Goal: Use online tool/utility: Utilize a website feature to perform a specific function

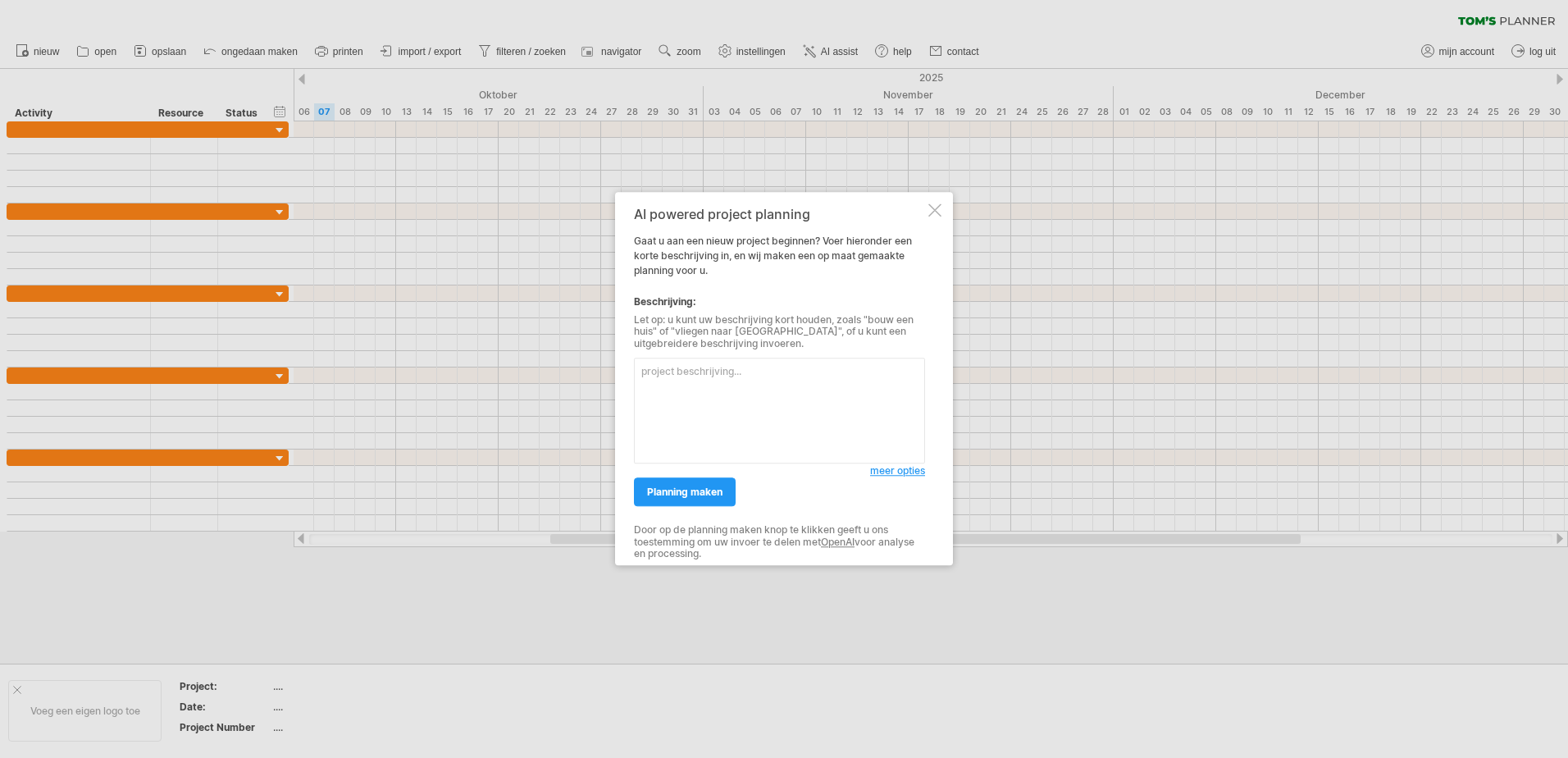
click at [932, 211] on div at bounding box center [935, 210] width 13 height 13
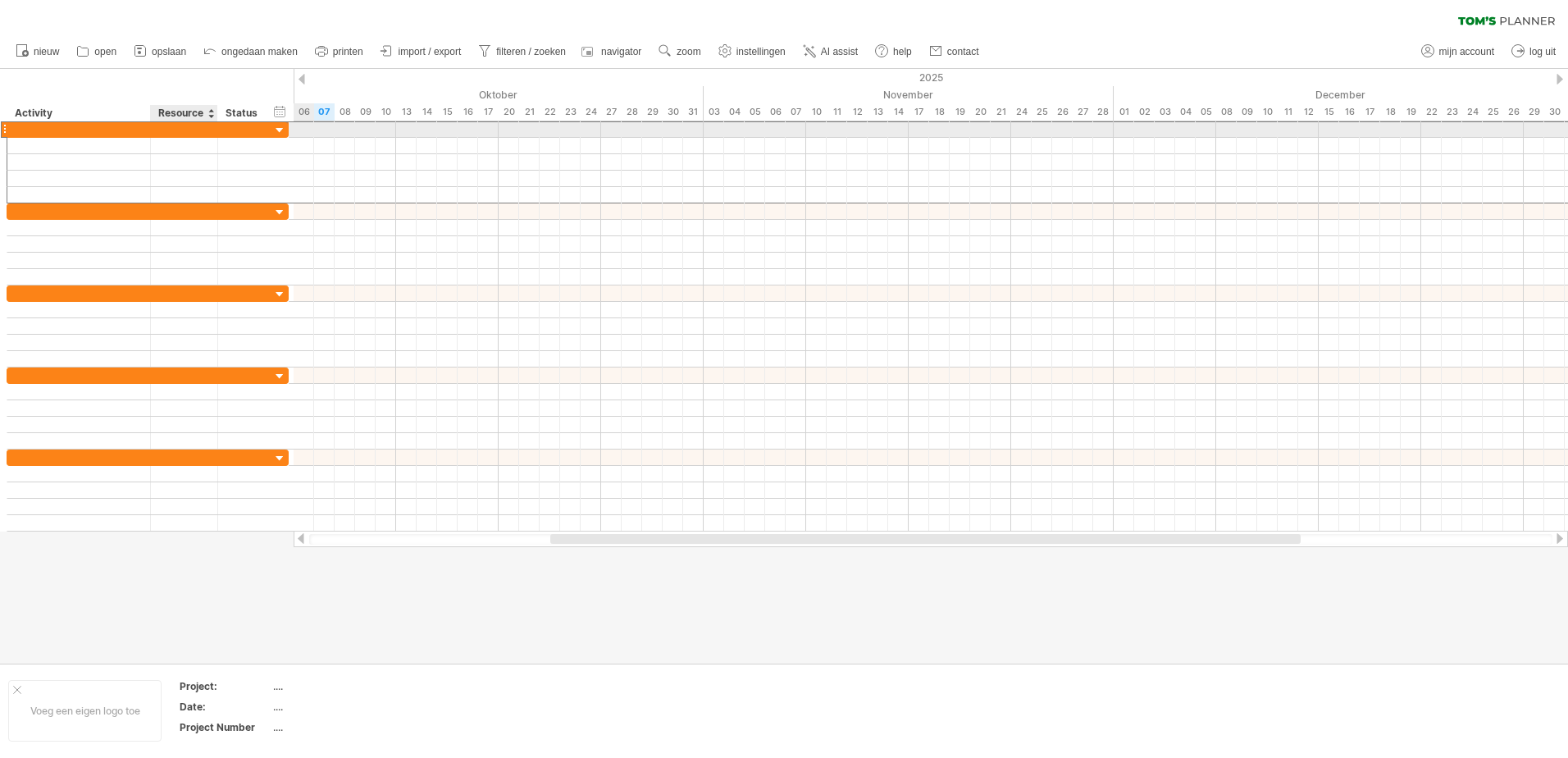
click at [188, 129] on div at bounding box center [184, 129] width 50 height 16
click at [93, 129] on div at bounding box center [78, 129] width 126 height 16
type input "*"
type input "**********"
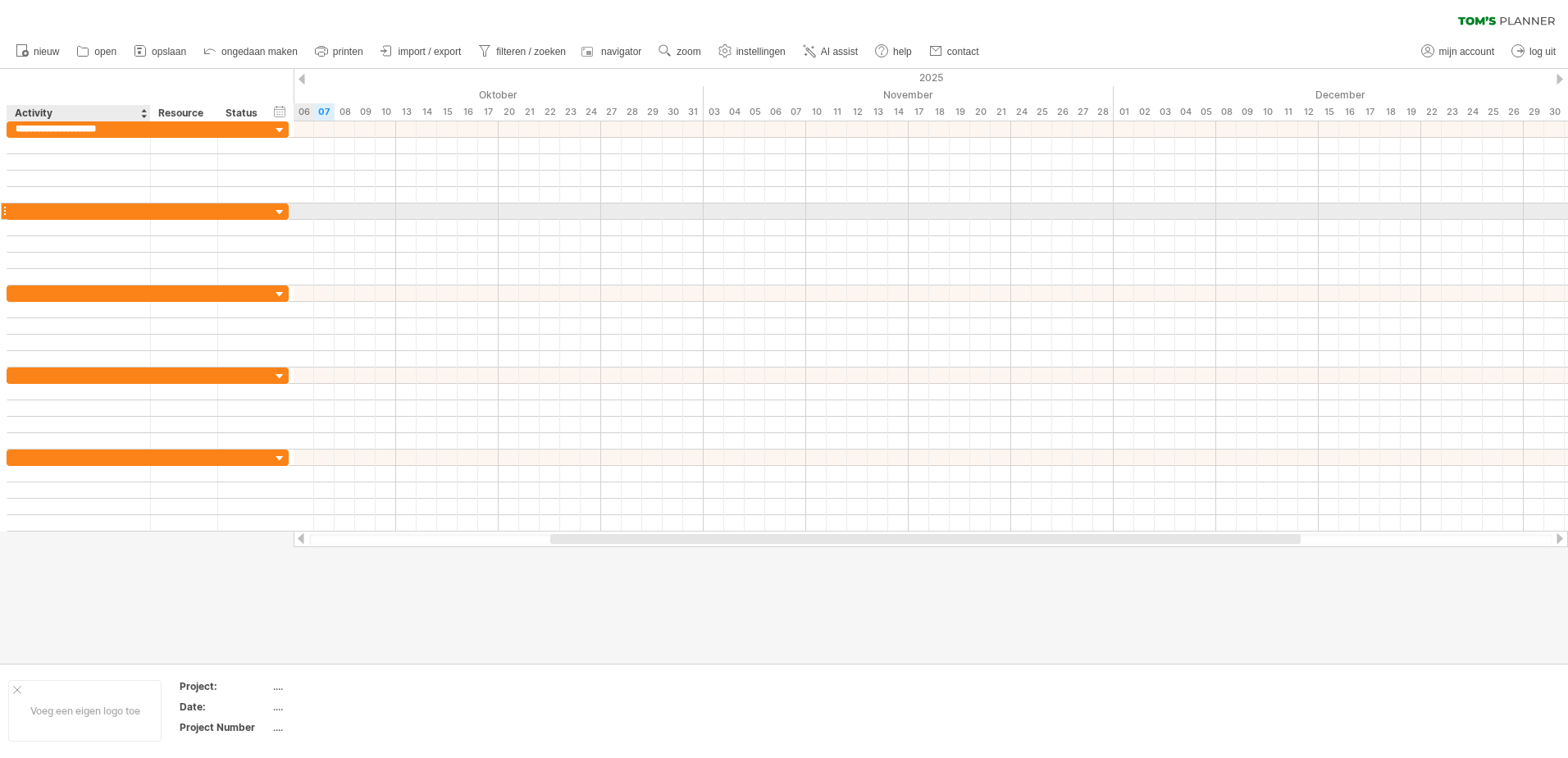
click at [76, 210] on div at bounding box center [78, 211] width 126 height 16
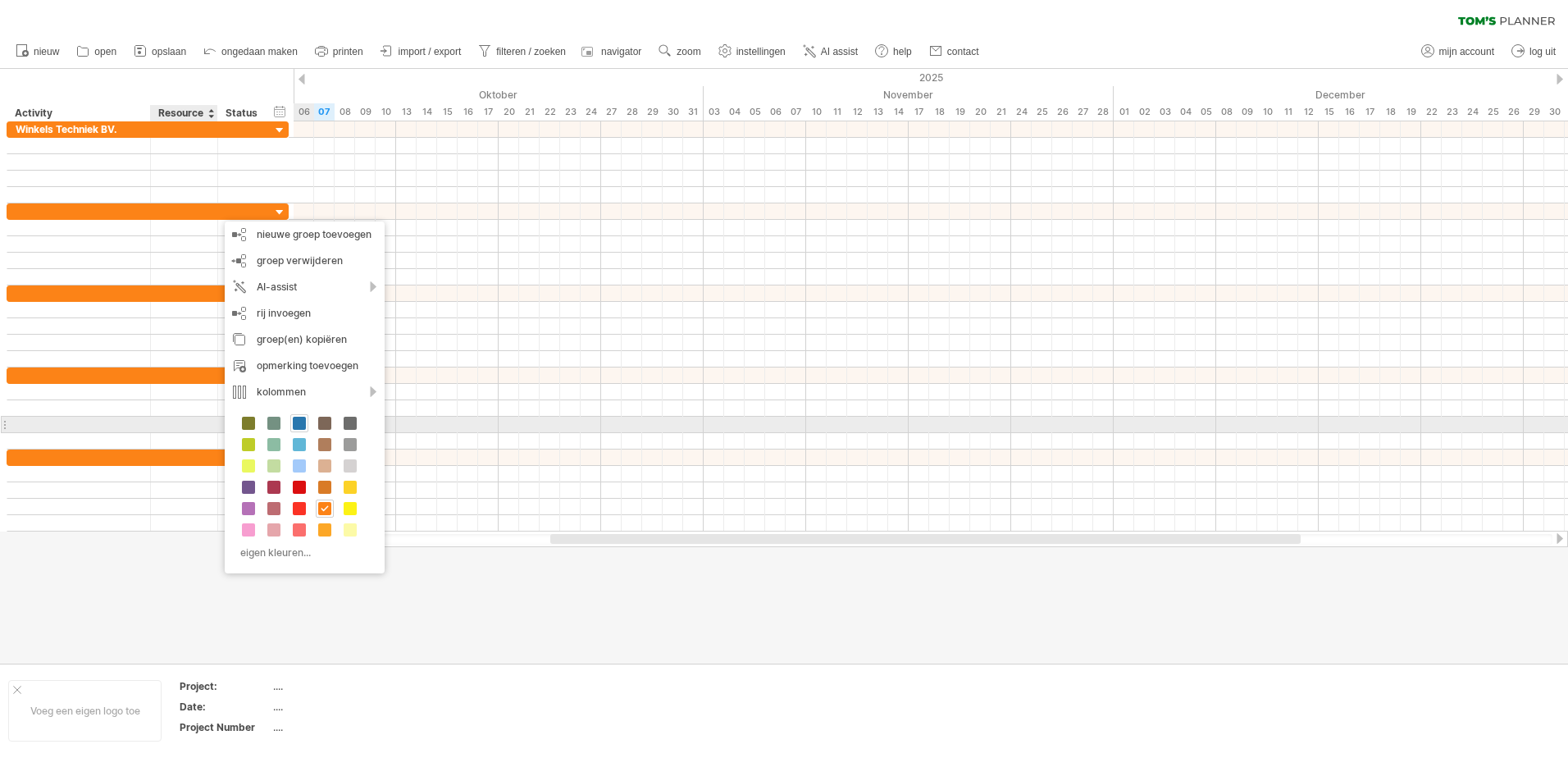
click at [297, 421] on span at bounding box center [299, 423] width 13 height 13
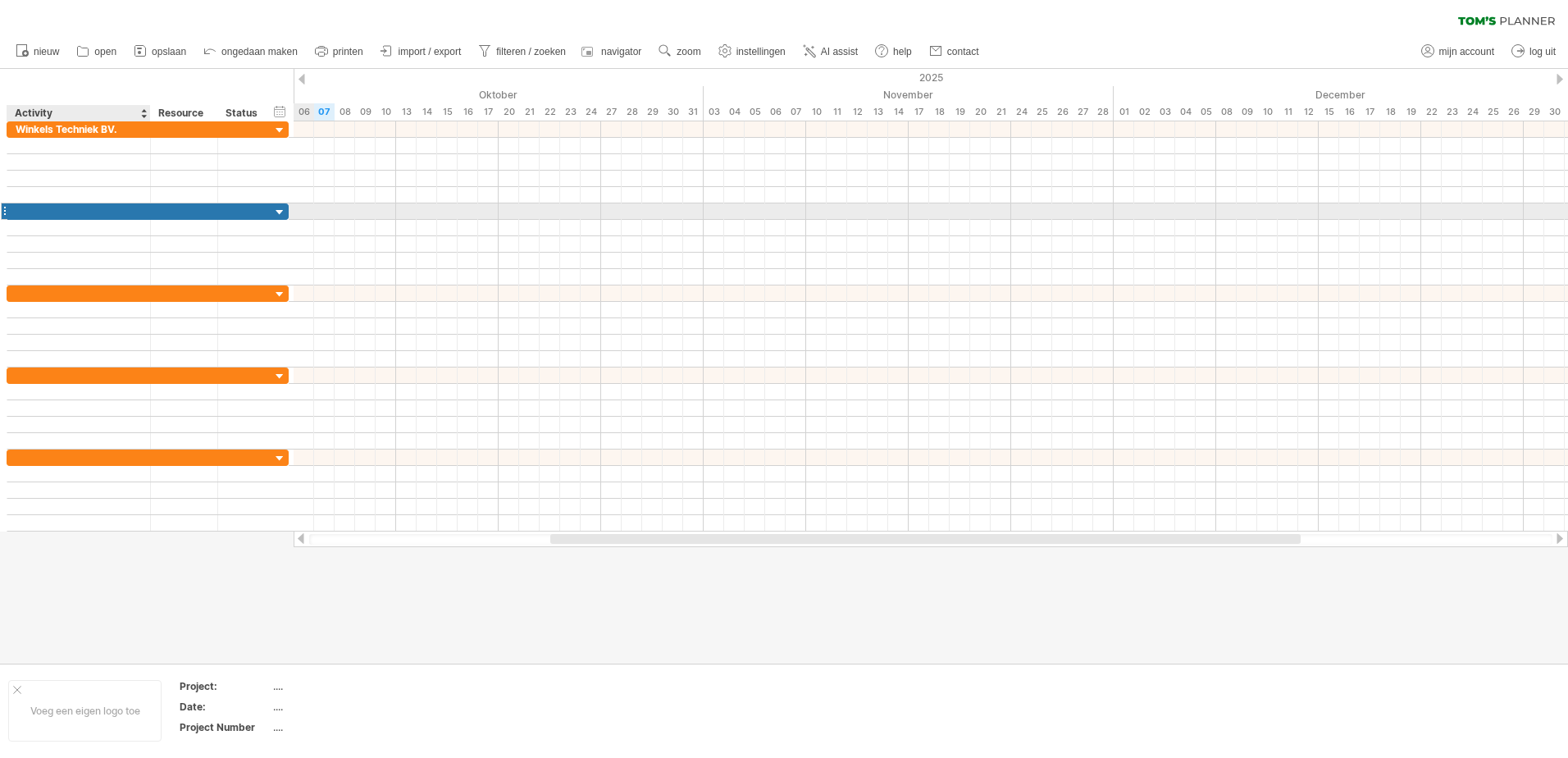
click at [65, 213] on div at bounding box center [78, 211] width 126 height 16
type input "********"
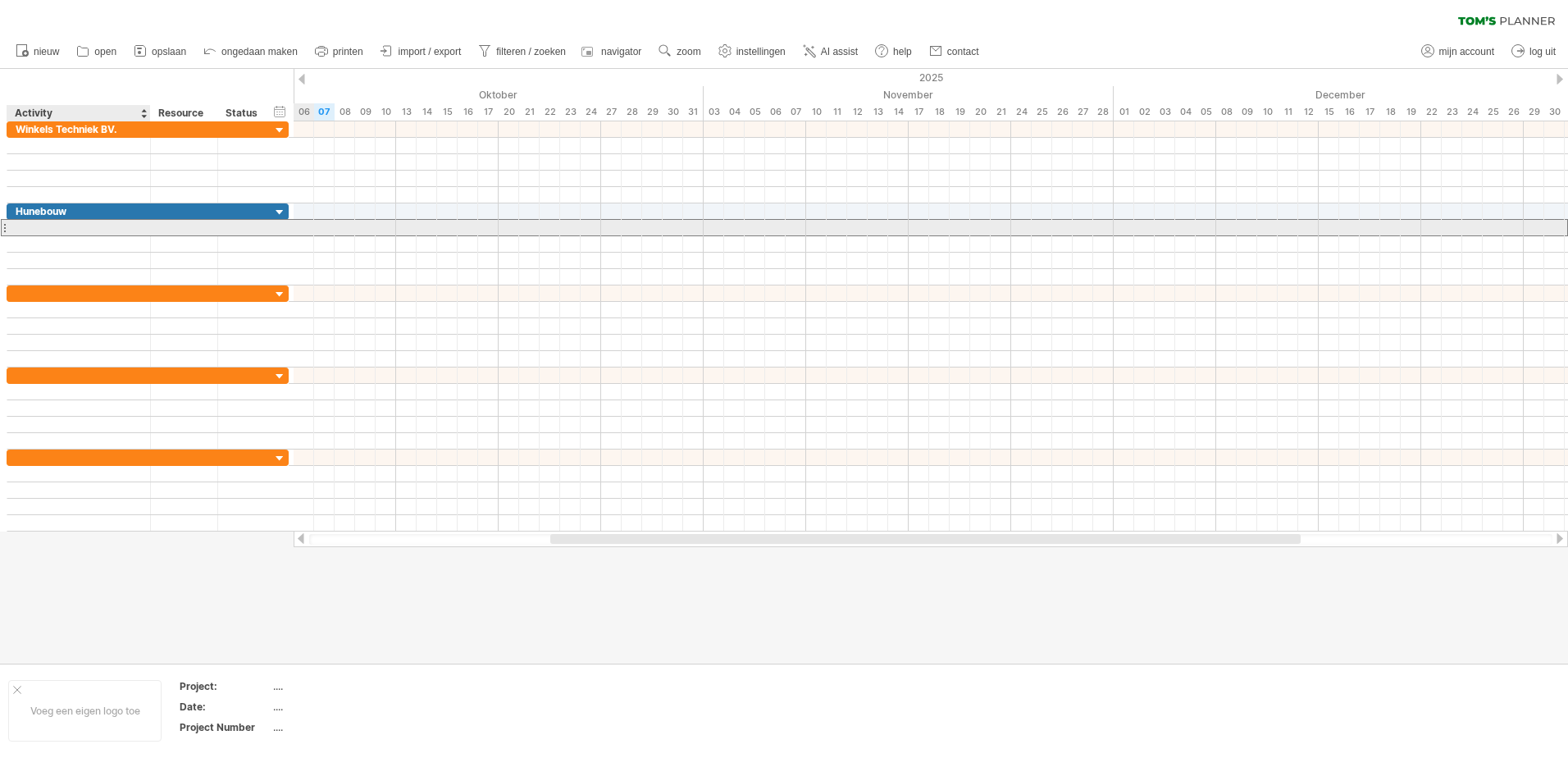
click at [77, 226] on div at bounding box center [78, 228] width 126 height 16
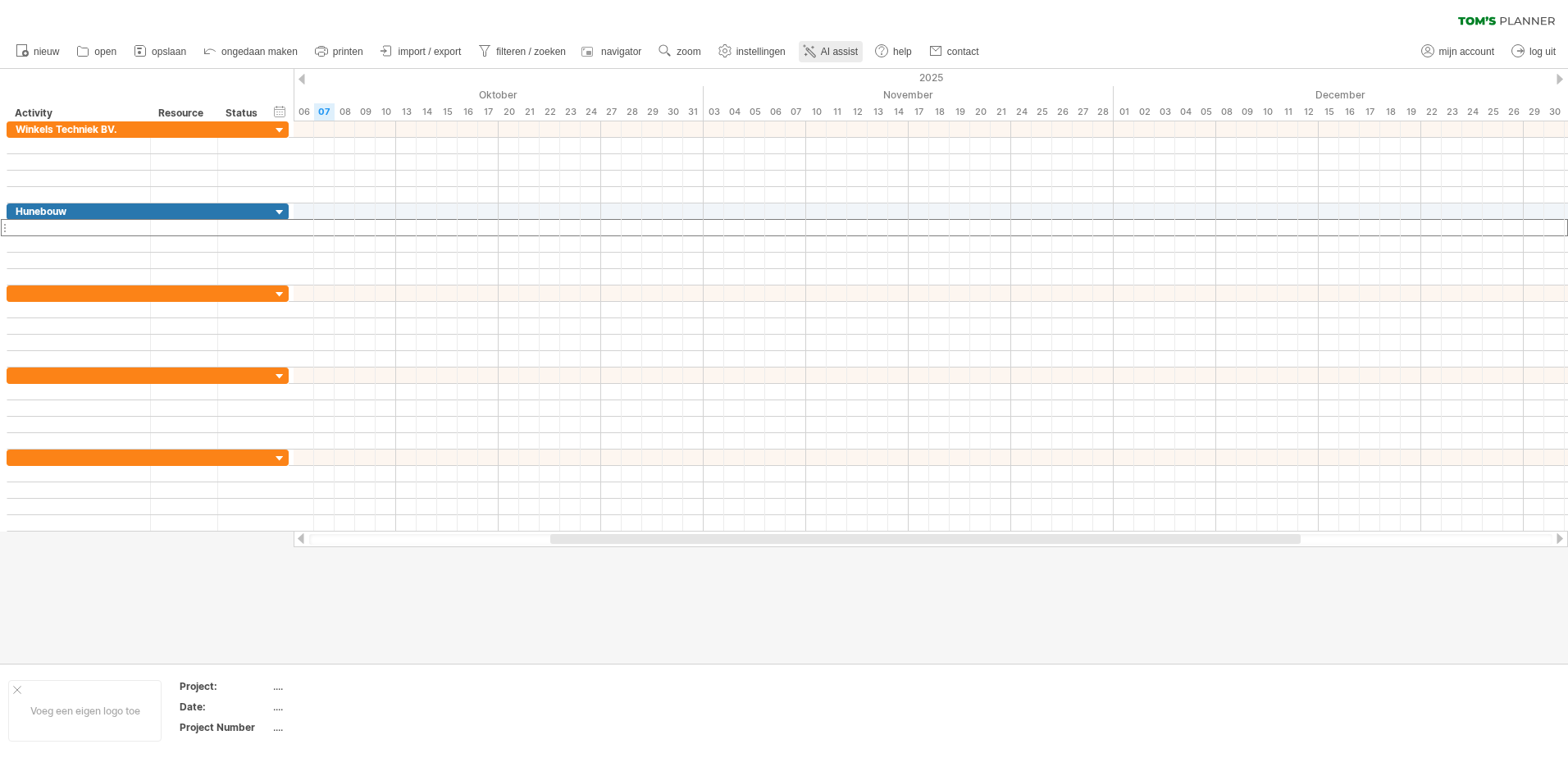
click at [834, 48] on span "AI assist" at bounding box center [839, 52] width 37 height 12
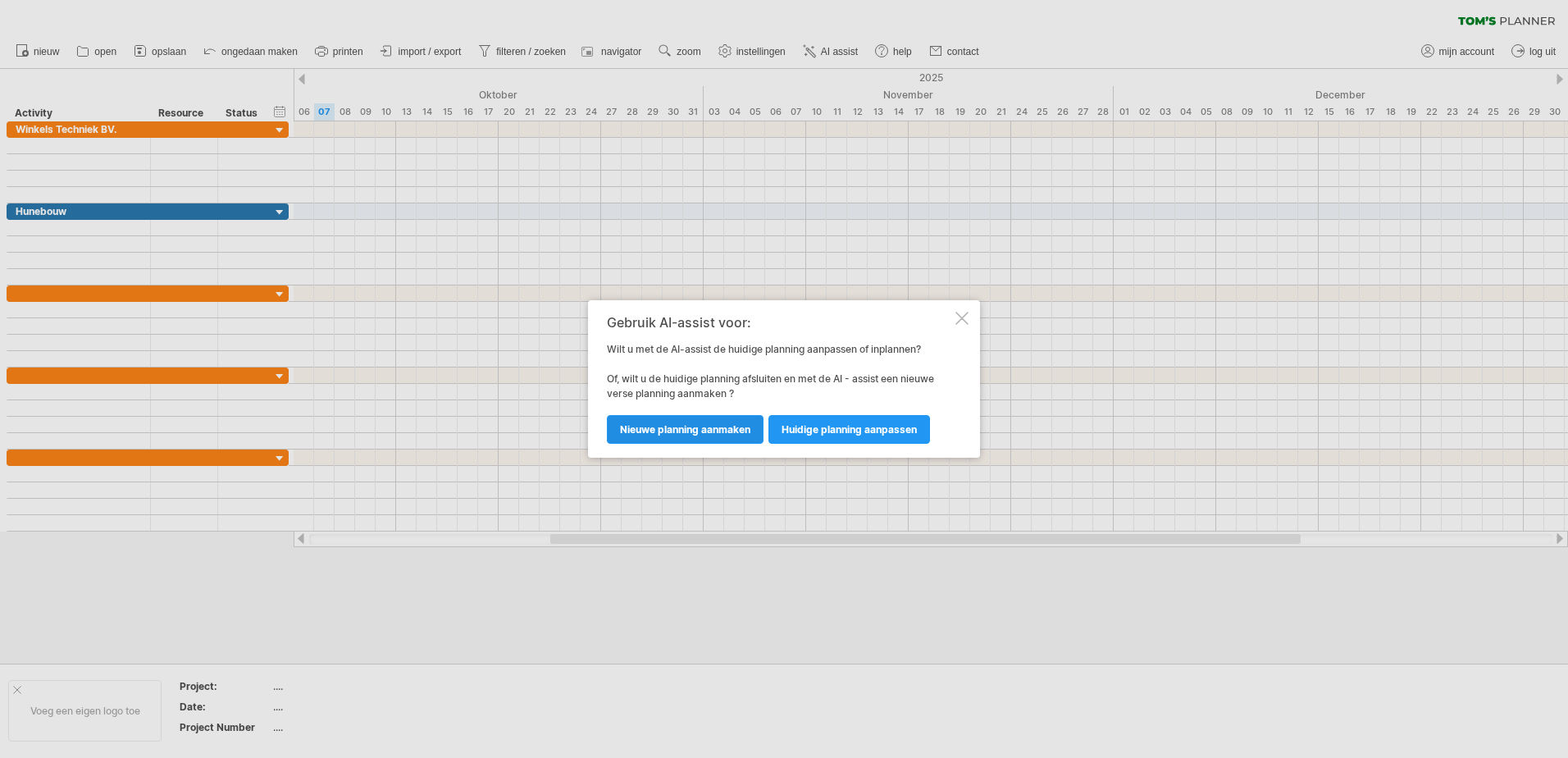
click at [710, 431] on span "nieuwe planning aanmaken" at bounding box center [685, 429] width 130 height 12
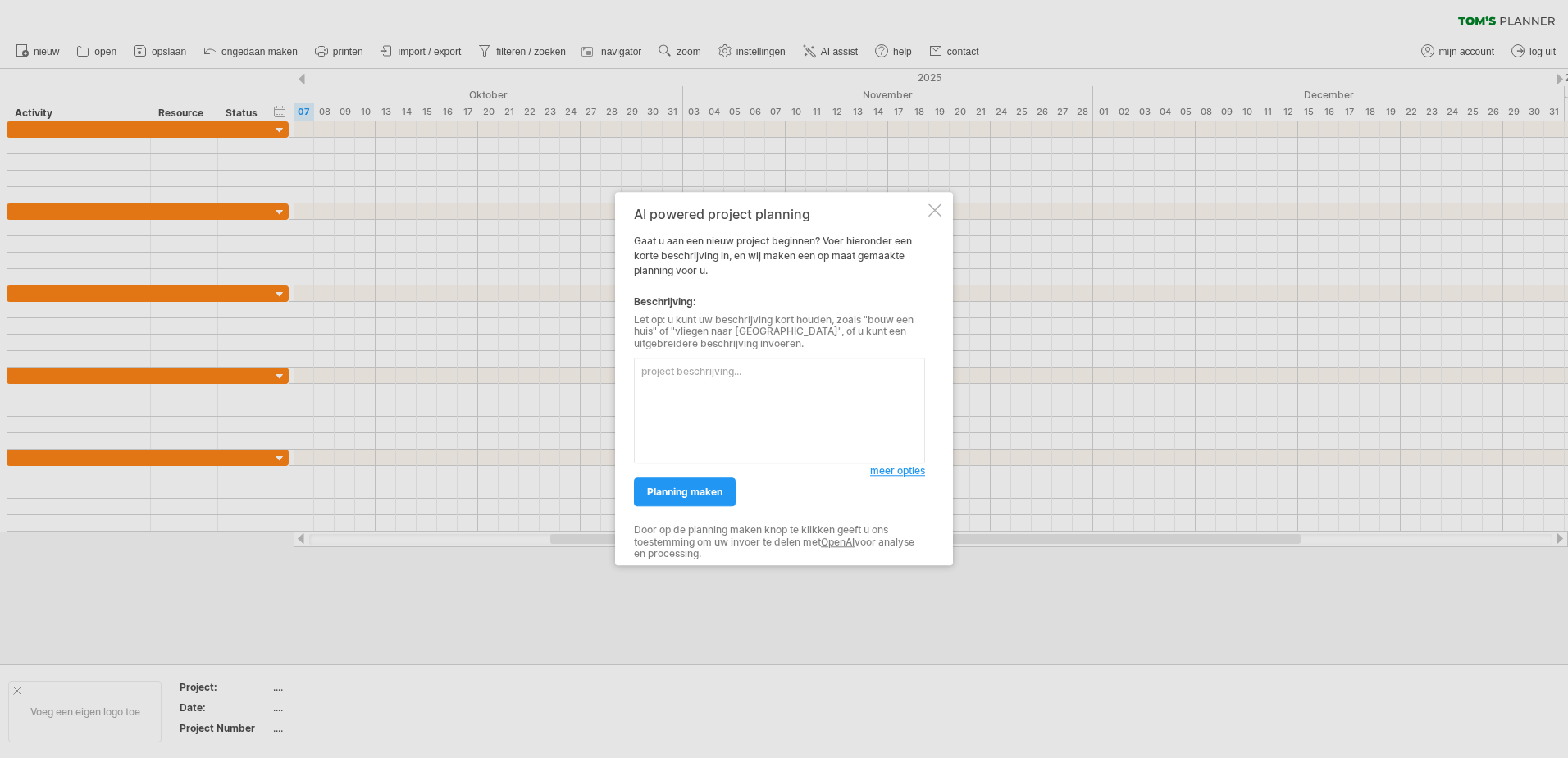
click at [884, 473] on span "meer opties" at bounding box center [898, 471] width 55 height 12
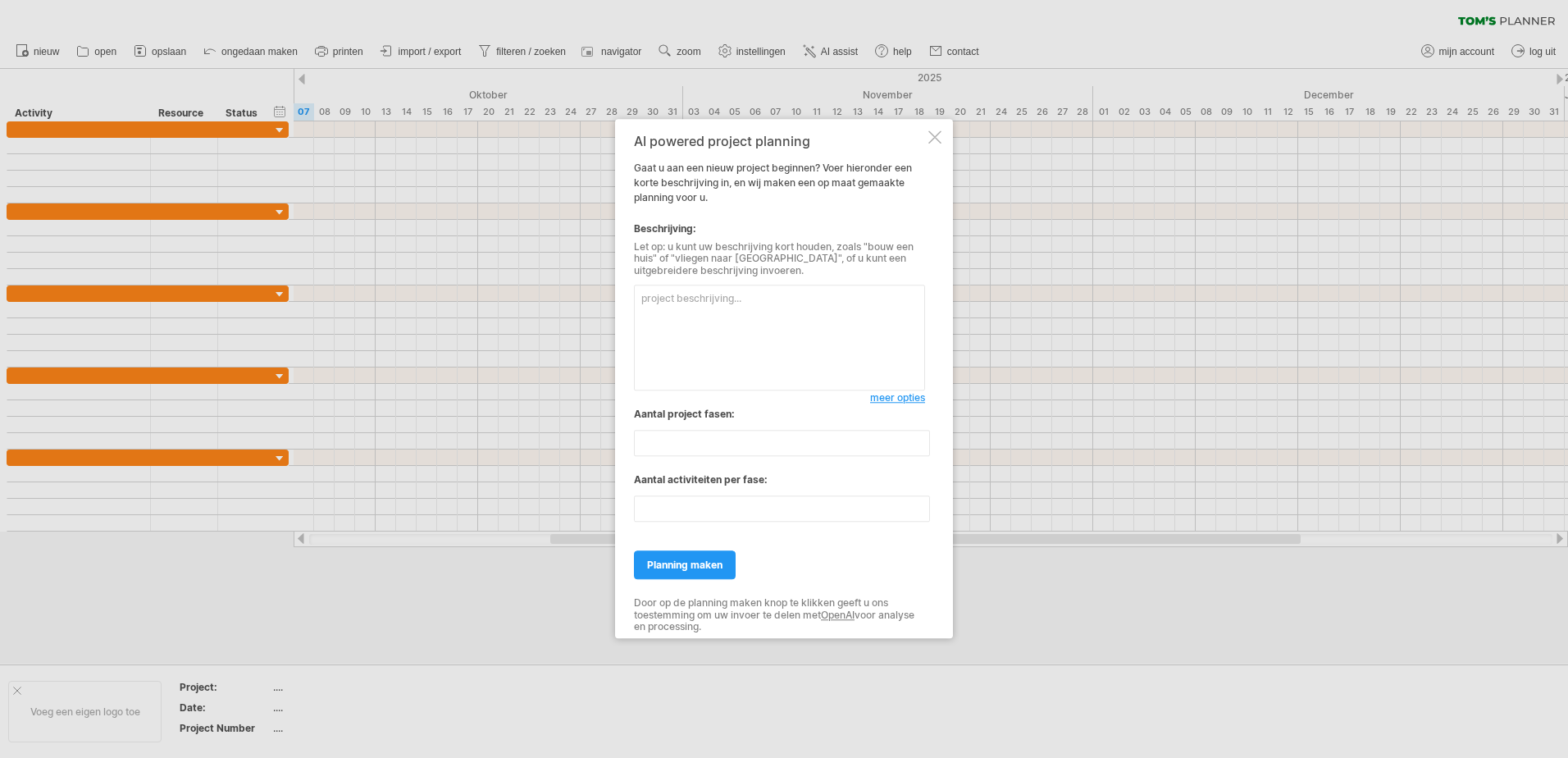
click at [887, 398] on span "meer opties" at bounding box center [898, 398] width 55 height 12
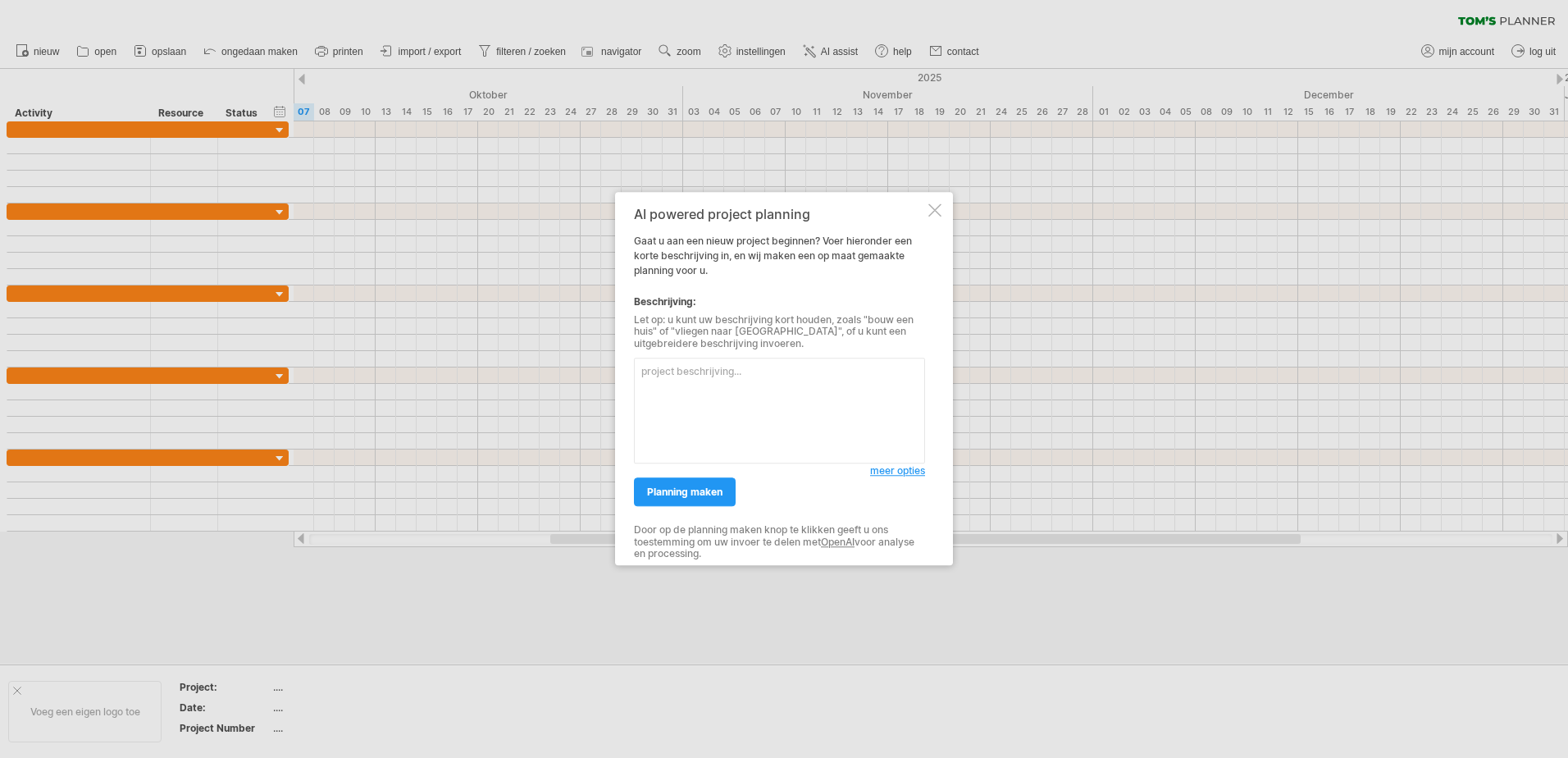
click at [713, 386] on textarea at bounding box center [779, 412] width 291 height 106
paste textarea "Bedrijfssituaties Normaal netbedrijf Netuitval > Generatorbedrijf Generatorbedr…"
type textarea "Bedrijfssituaties Normaal netbedrijf Netuitval > Generatorbedrijf Generatorbedr…"
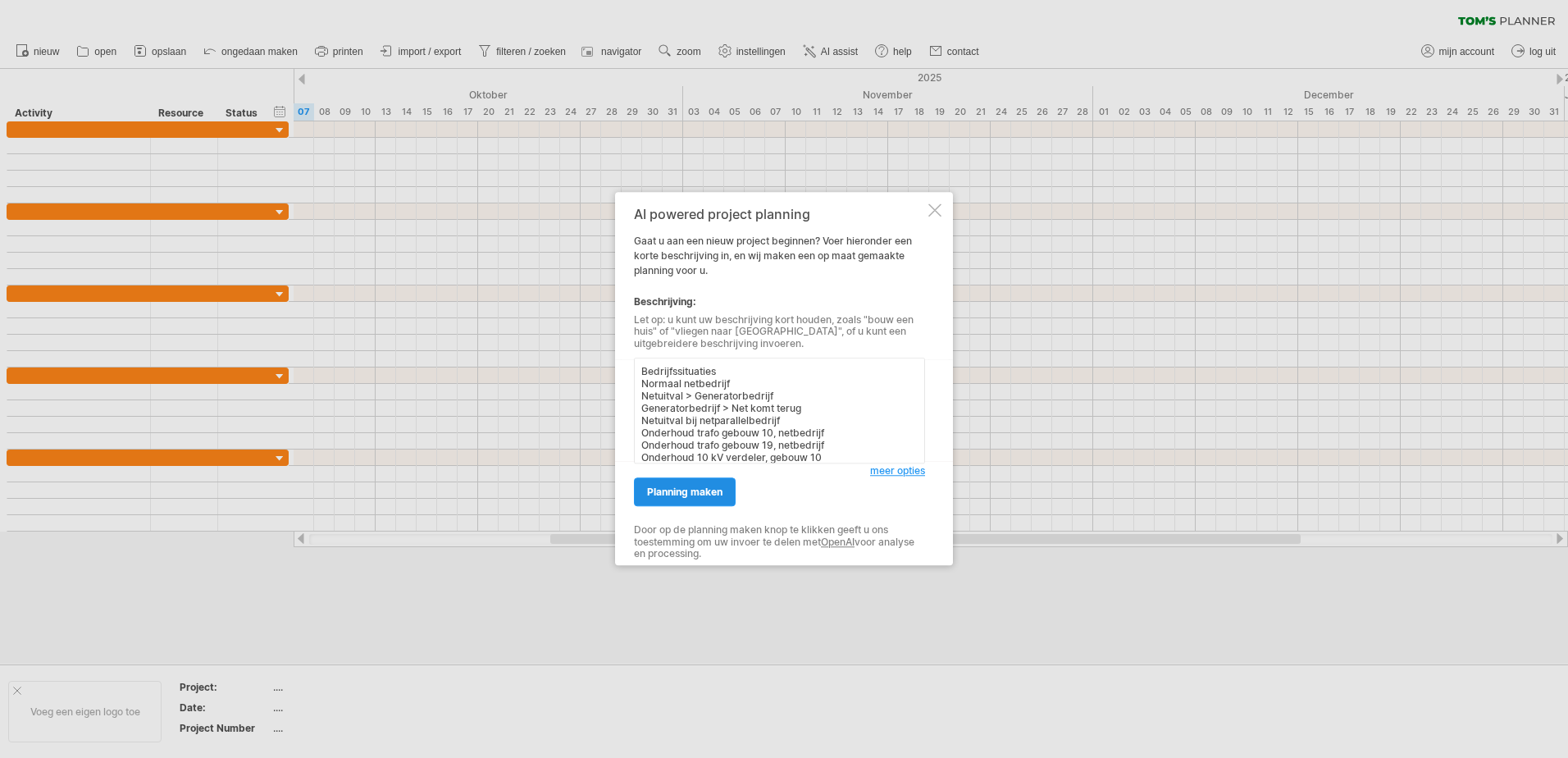
scroll to position [297, 0]
click at [719, 491] on span "planning maken" at bounding box center [685, 492] width 76 height 12
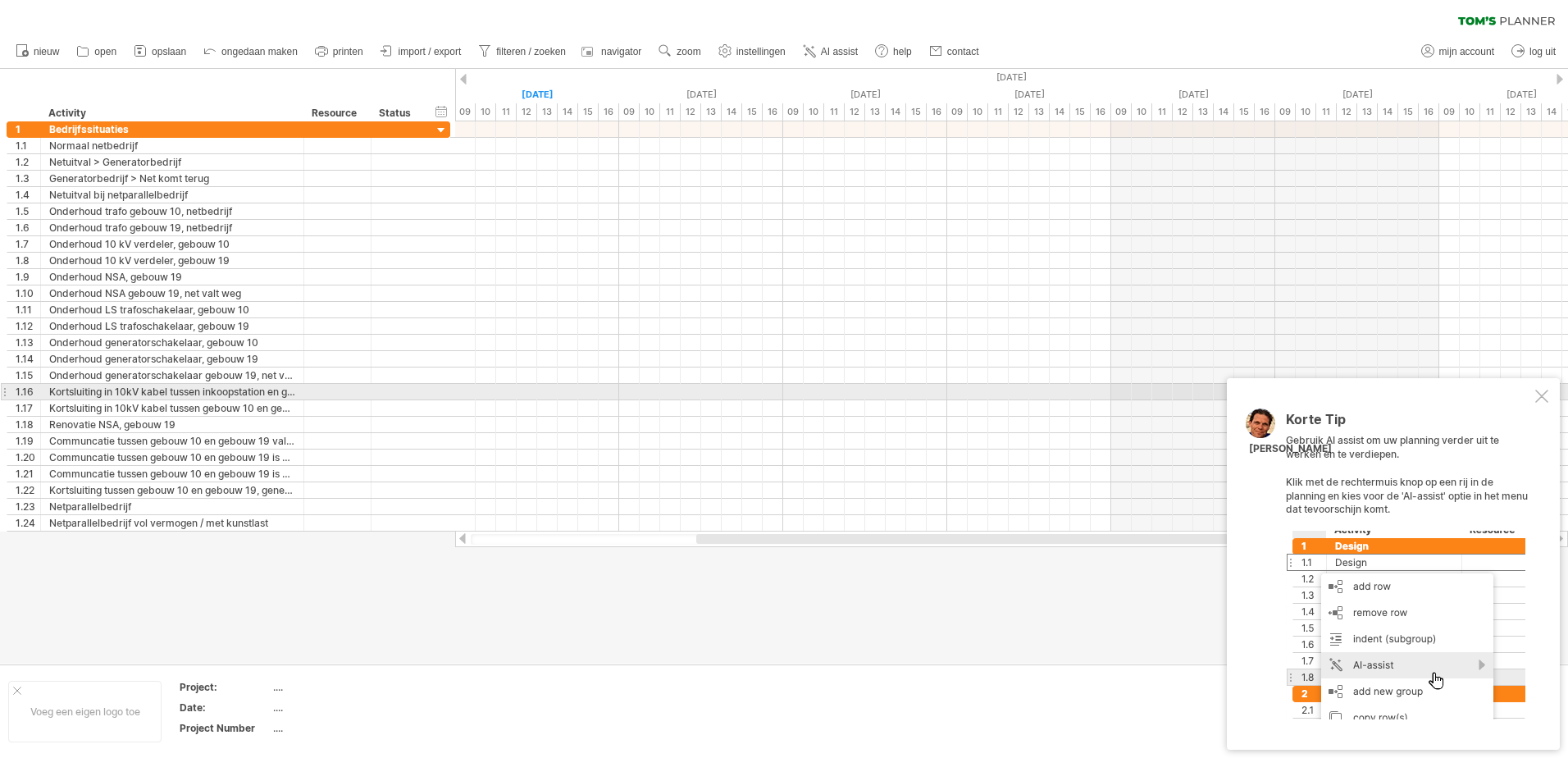
click at [1545, 392] on div at bounding box center [1542, 397] width 13 height 13
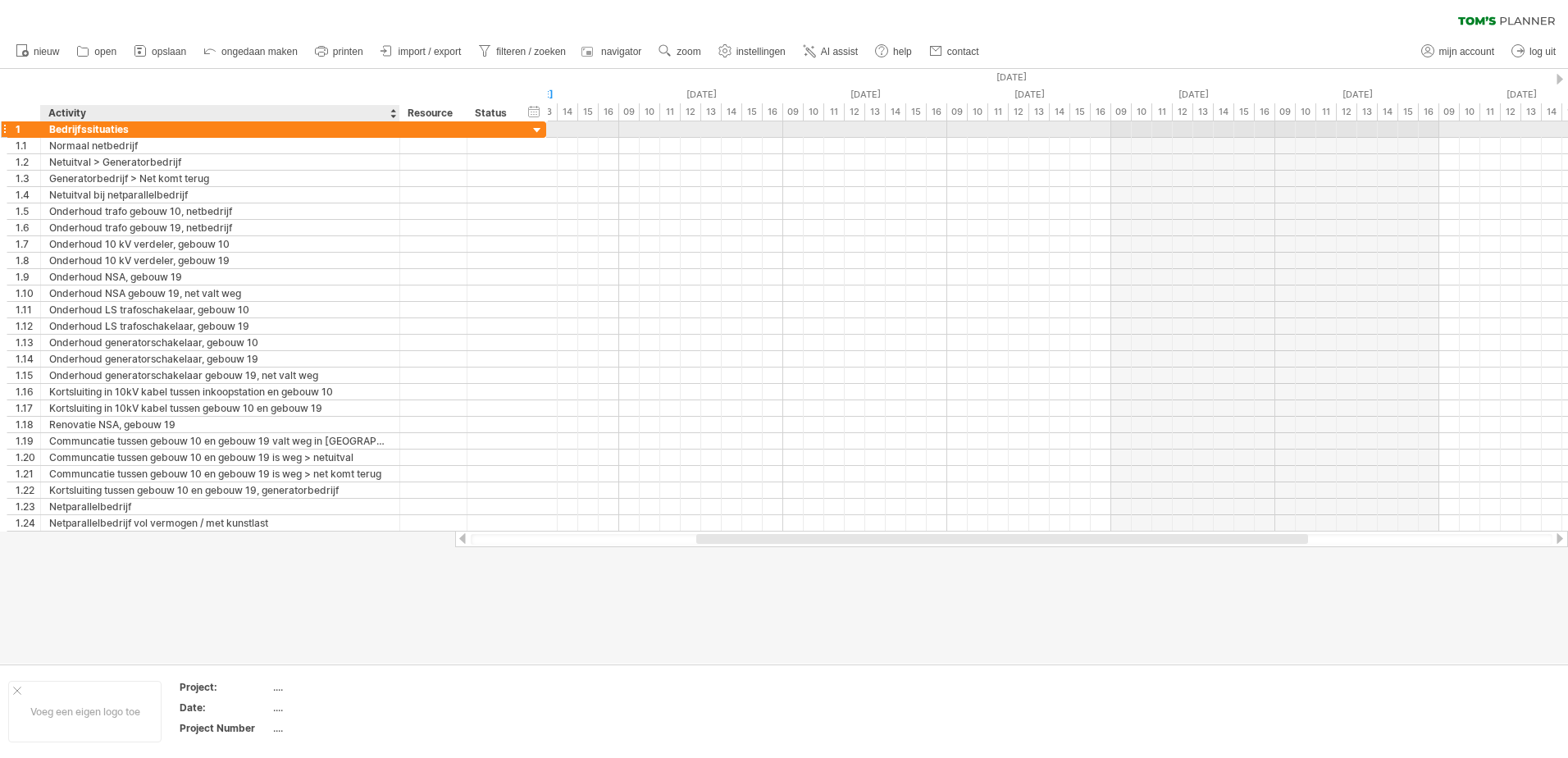
drag, startPoint x: 302, startPoint y: 130, endPoint x: 398, endPoint y: 127, distance: 96.0
click at [398, 127] on div at bounding box center [398, 129] width 8 height 16
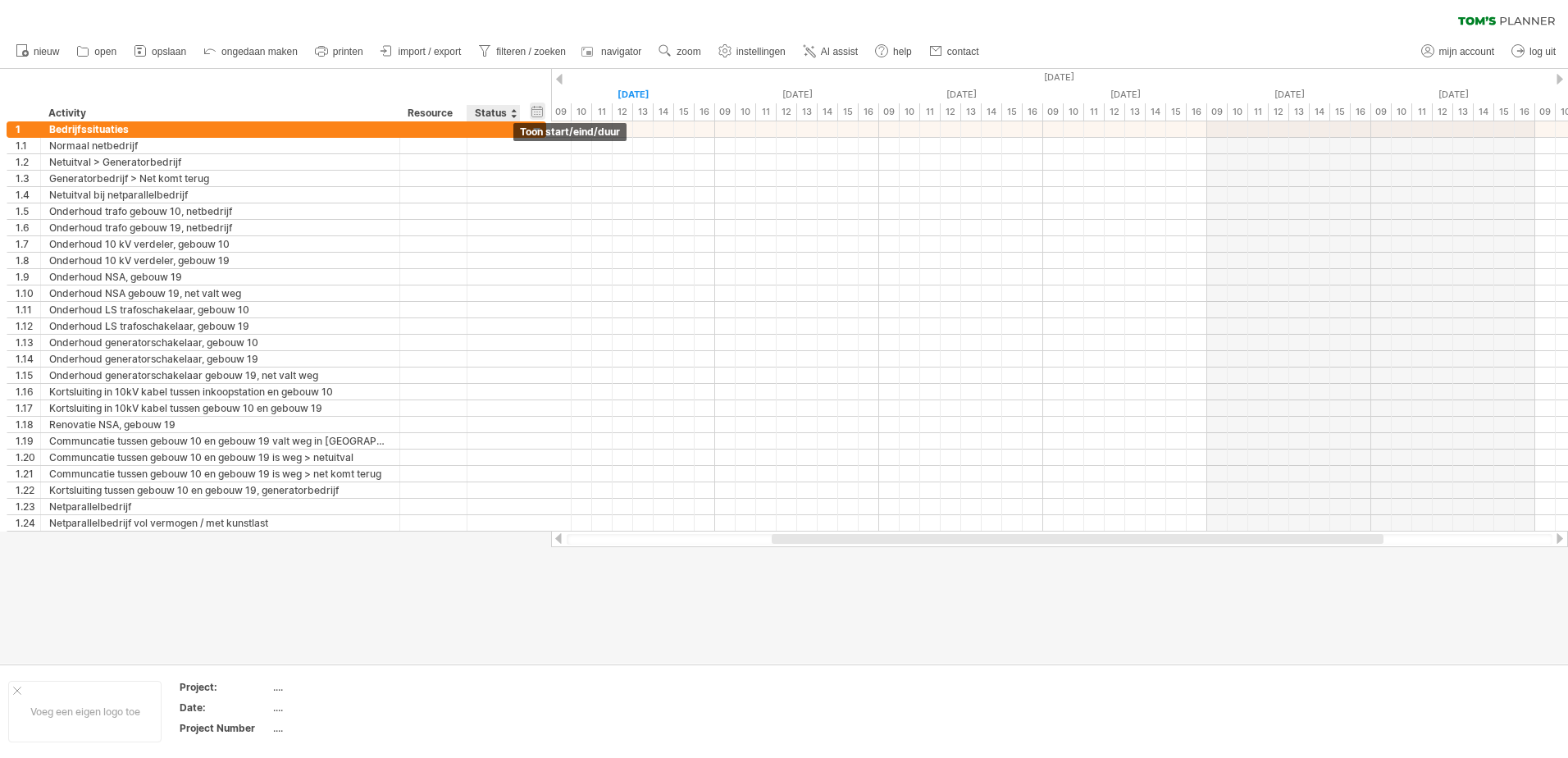
click at [541, 111] on div "verberg start/eind/duur toon start/eind/duur" at bounding box center [538, 111] width 16 height 17
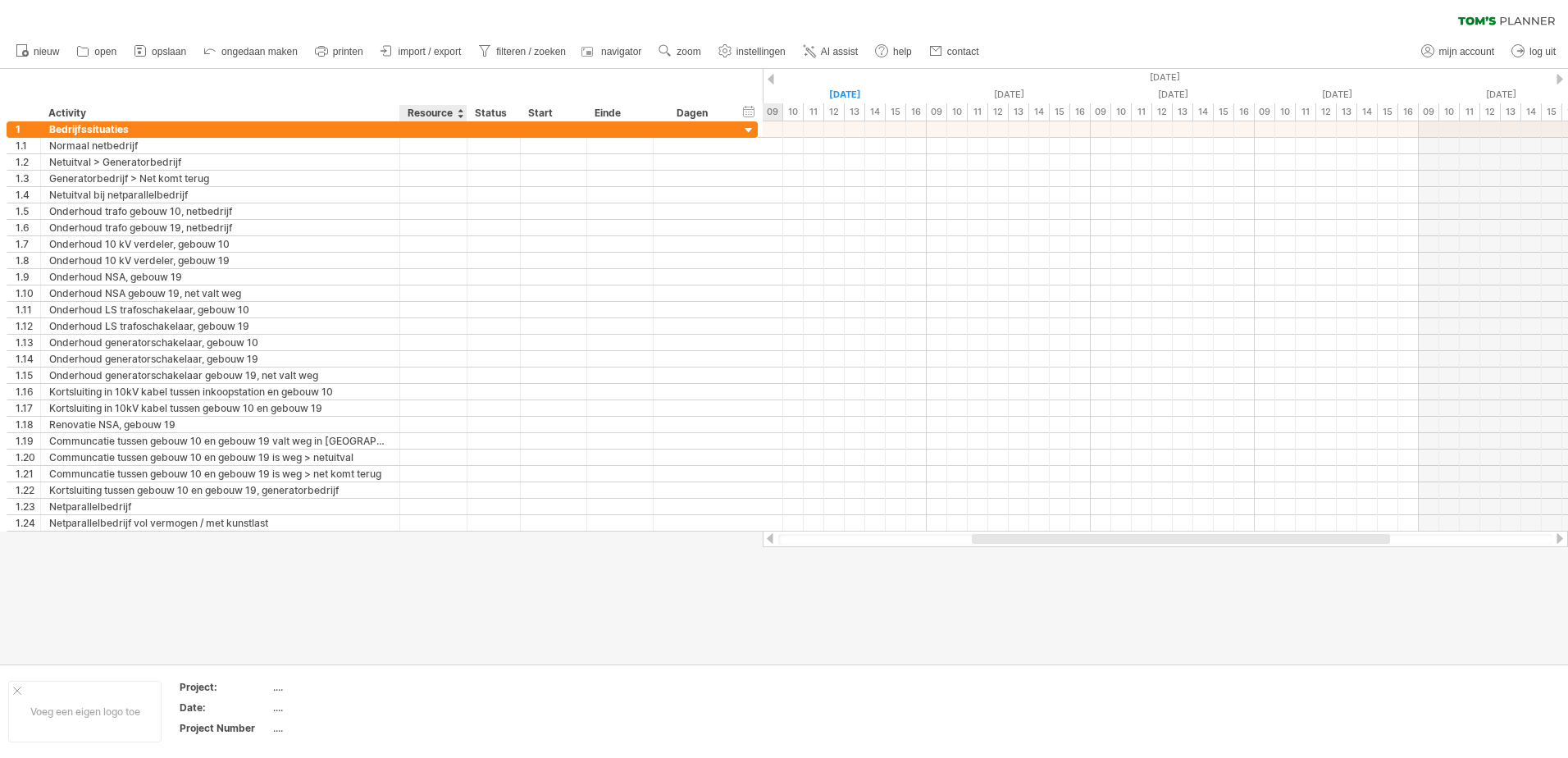
click at [415, 113] on div "Resource" at bounding box center [433, 113] width 50 height 16
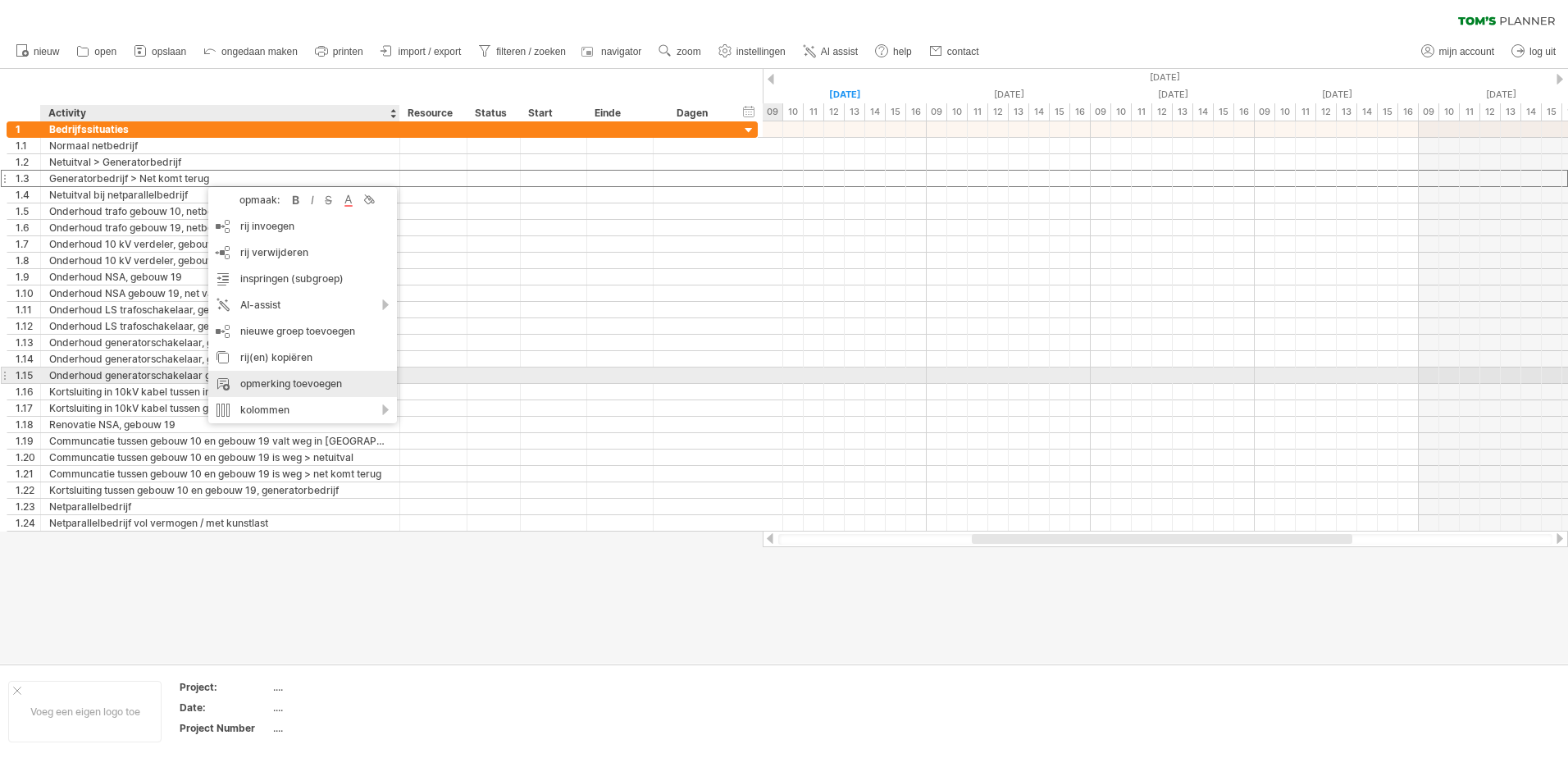
click at [312, 383] on div "opmerking toevoegen" at bounding box center [303, 384] width 189 height 26
